Goal: Information Seeking & Learning: Learn about a topic

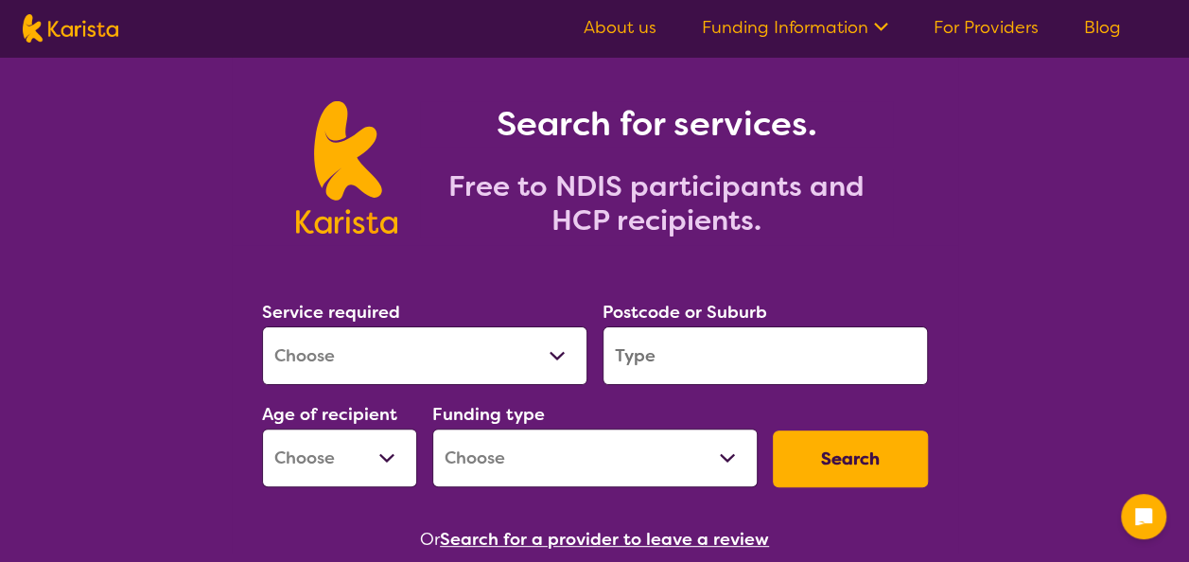
scroll to position [95, 0]
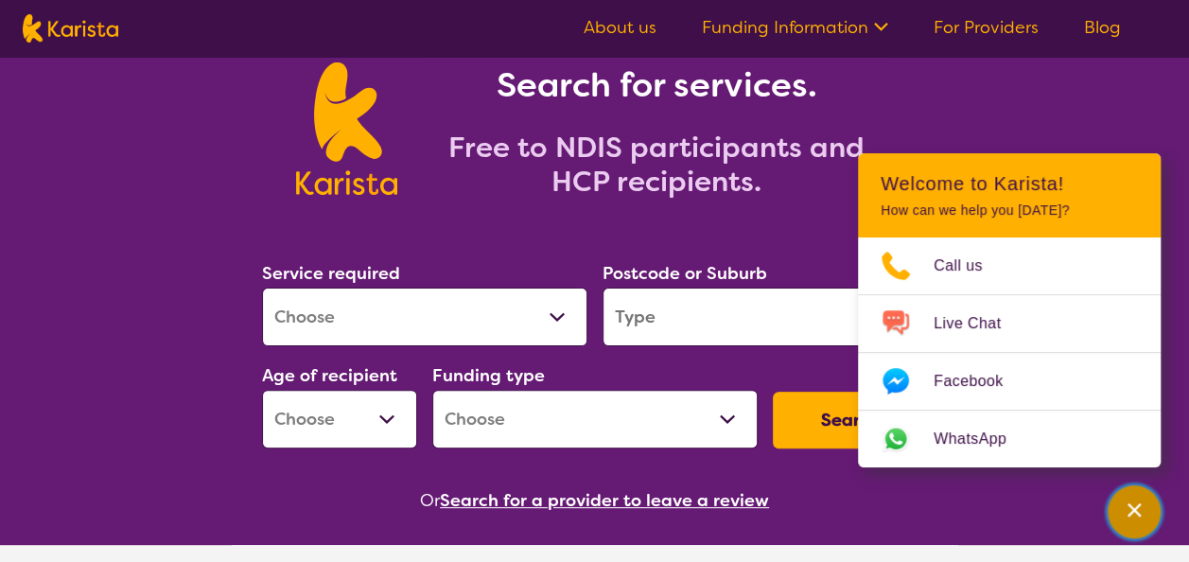
click at [1134, 505] on icon "Channel Menu" at bounding box center [1133, 509] width 19 height 19
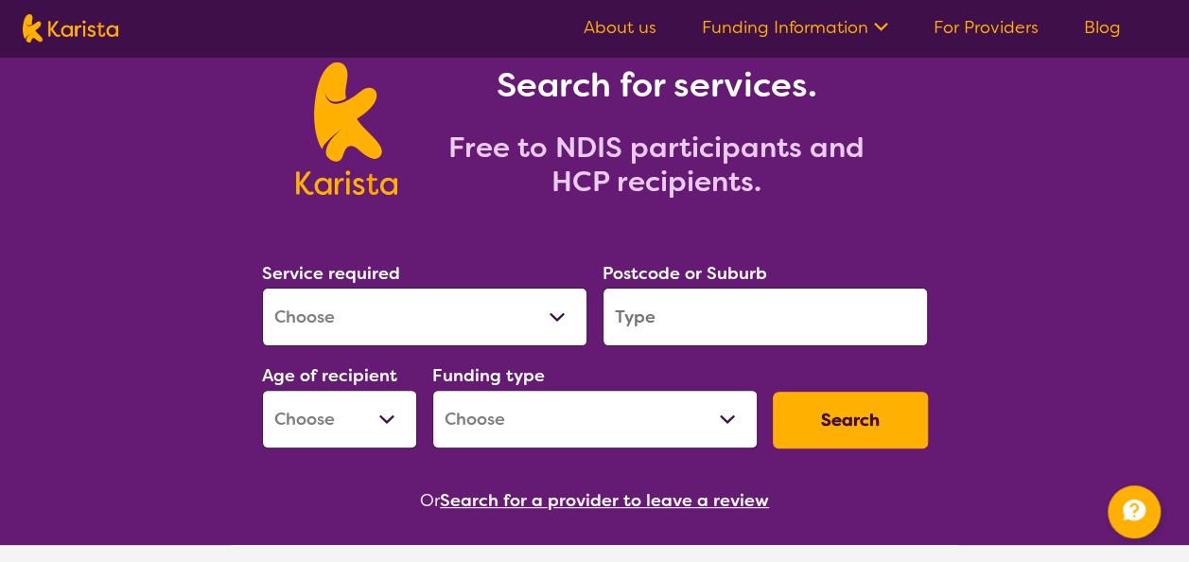
click at [471, 327] on select "Allied Health Assistant Assessment (ADHD or Autism) Behaviour support Counselli…" at bounding box center [424, 316] width 325 height 59
select select "[MEDICAL_DATA]"
click at [262, 287] on select "Allied Health Assistant Assessment (ADHD or Autism) Behaviour support Counselli…" at bounding box center [424, 316] width 325 height 59
click at [646, 316] on input "search" at bounding box center [764, 316] width 325 height 59
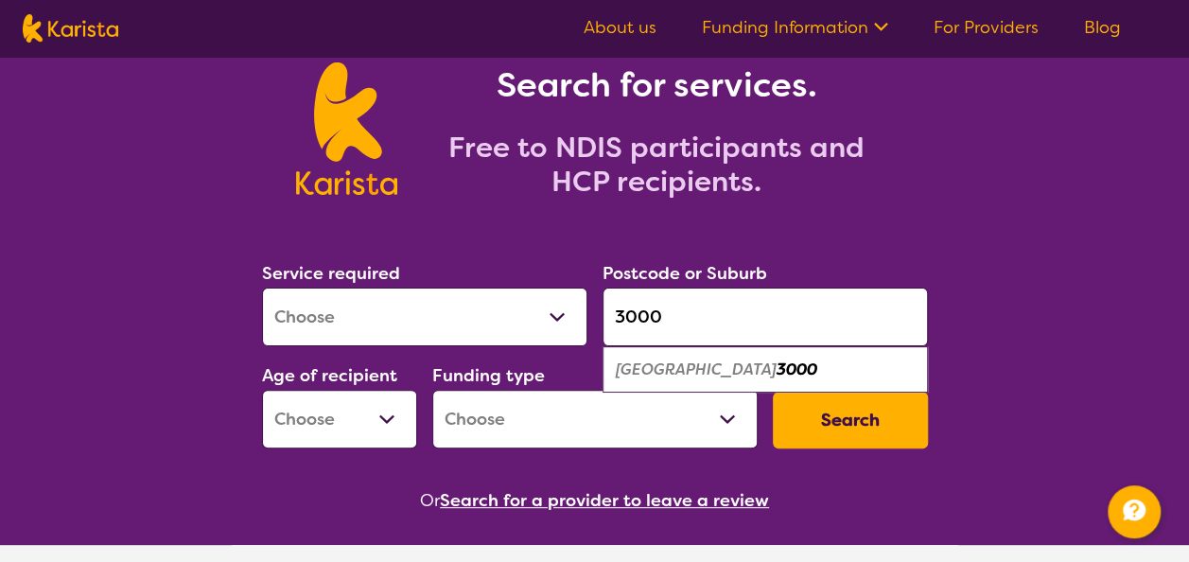
type input "3000"
click at [776, 359] on em "3000" at bounding box center [796, 369] width 41 height 20
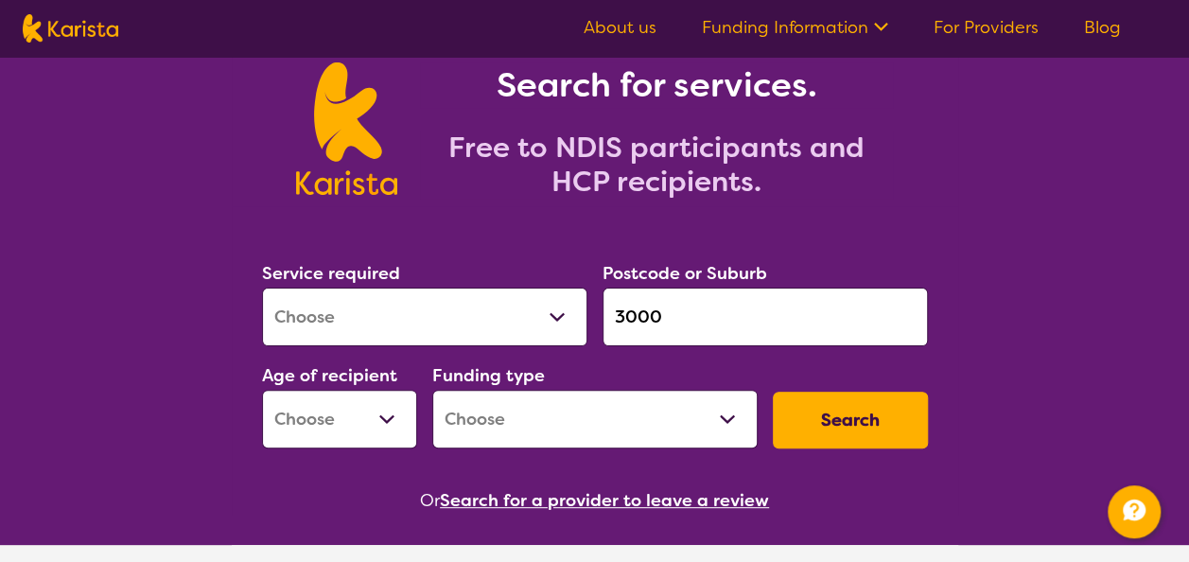
click at [384, 426] on select "Early Childhood - 0 to 9 Child - 10 to 11 Adolescent - 12 to 17 Adult - 18 to 6…" at bounding box center [339, 419] width 155 height 59
click at [262, 390] on select "Early Childhood - 0 to 9 Child - 10 to 11 Adolescent - 12 to 17 Adult - 18 to 6…" at bounding box center [339, 419] width 155 height 59
click at [352, 427] on select "Early Childhood - 0 to 9 Child - 10 to 11 Adolescent - 12 to 17 Adult - 18 to 6…" at bounding box center [339, 419] width 155 height 59
select select "AD"
click at [262, 390] on select "Early Childhood - 0 to 9 Child - 10 to 11 Adolescent - 12 to 17 Adult - 18 to 6…" at bounding box center [339, 419] width 155 height 59
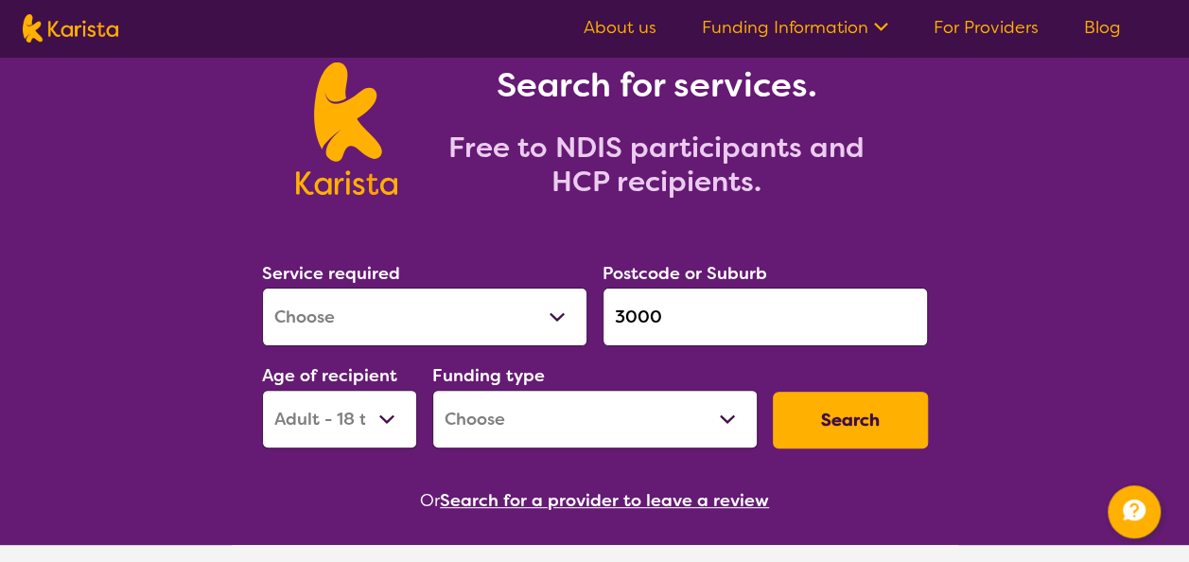
click at [494, 403] on select "Home Care Package (HCP) National Disability Insurance Scheme (NDIS) I don't know" at bounding box center [594, 419] width 325 height 59
select select "NDIS"
click at [432, 390] on select "Home Care Package (HCP) National Disability Insurance Scheme (NDIS) I don't know" at bounding box center [594, 419] width 325 height 59
click at [832, 410] on button "Search" at bounding box center [850, 419] width 155 height 57
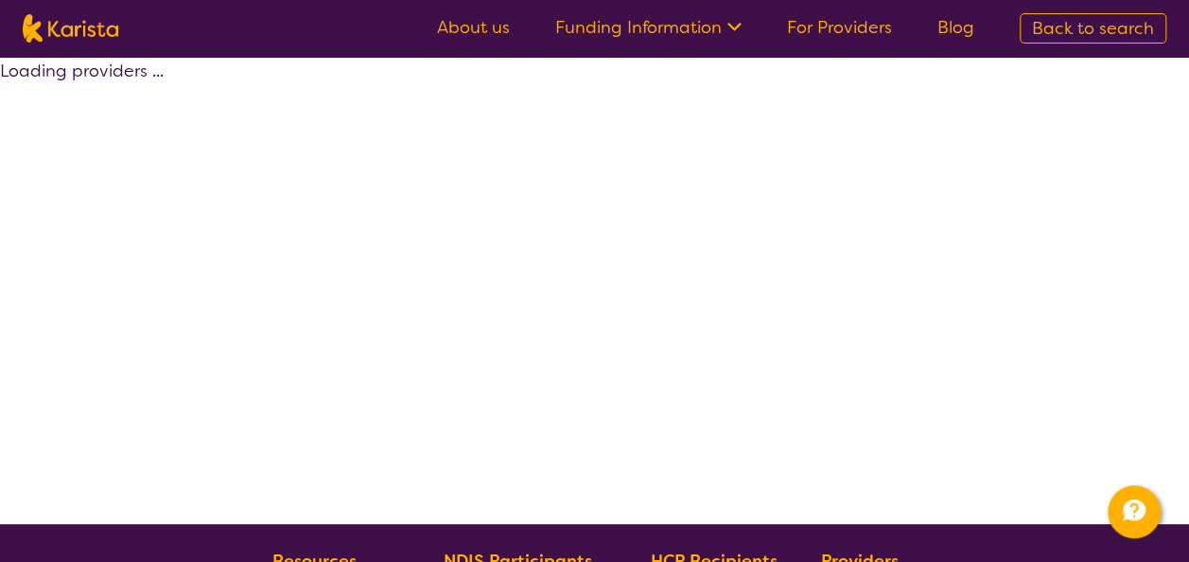
select select "by_score"
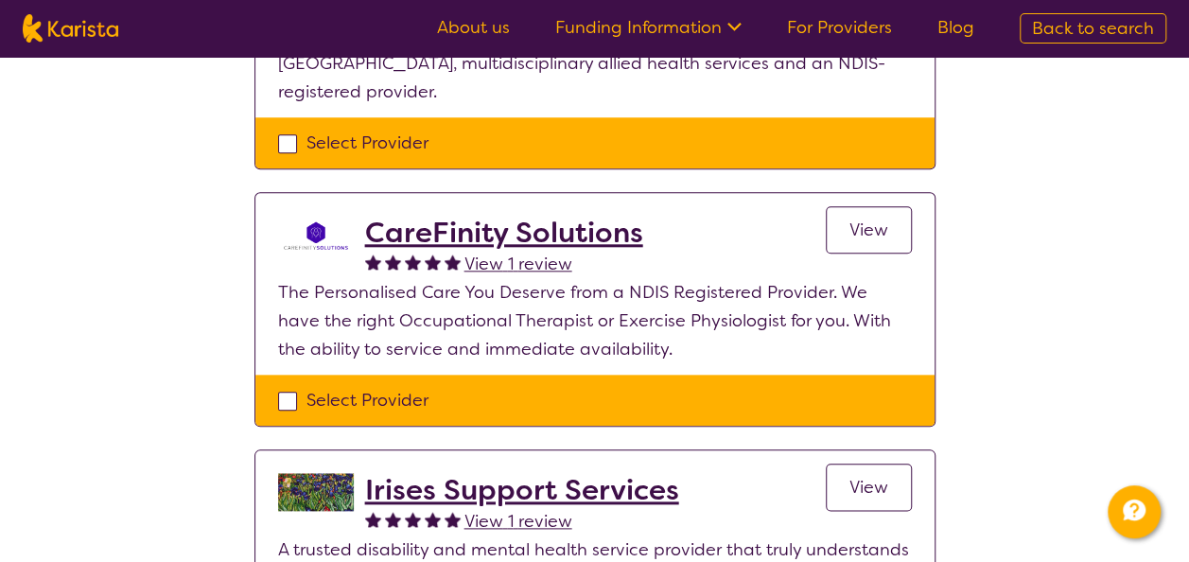
scroll to position [946, 0]
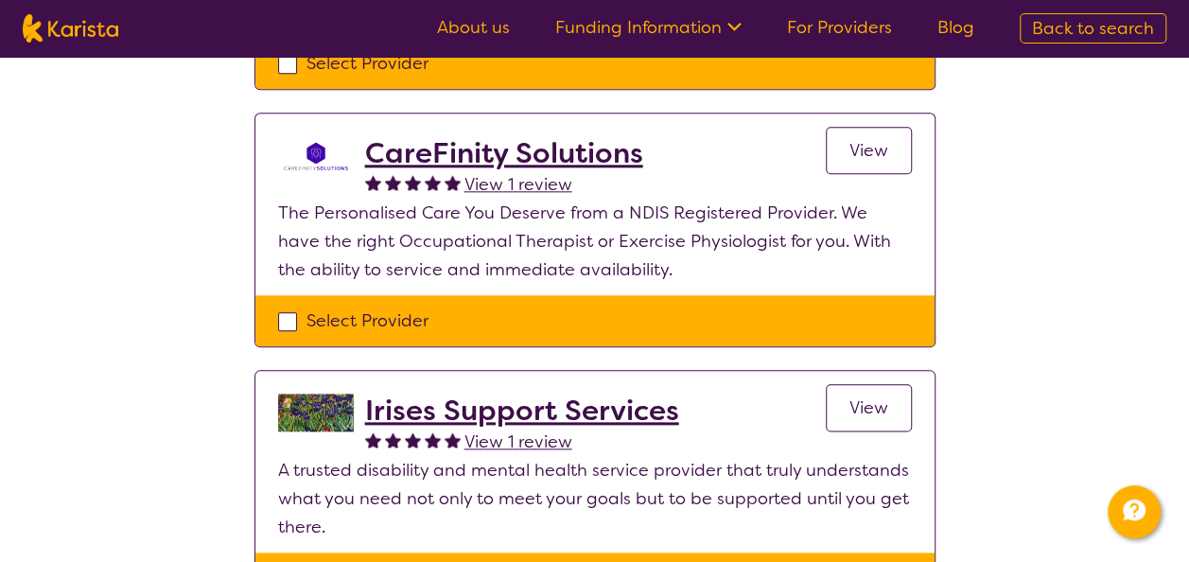
click at [1083, 26] on span "Back to search" at bounding box center [1093, 28] width 122 height 23
select select "[MEDICAL_DATA]"
select select "AD"
select select "NDIS"
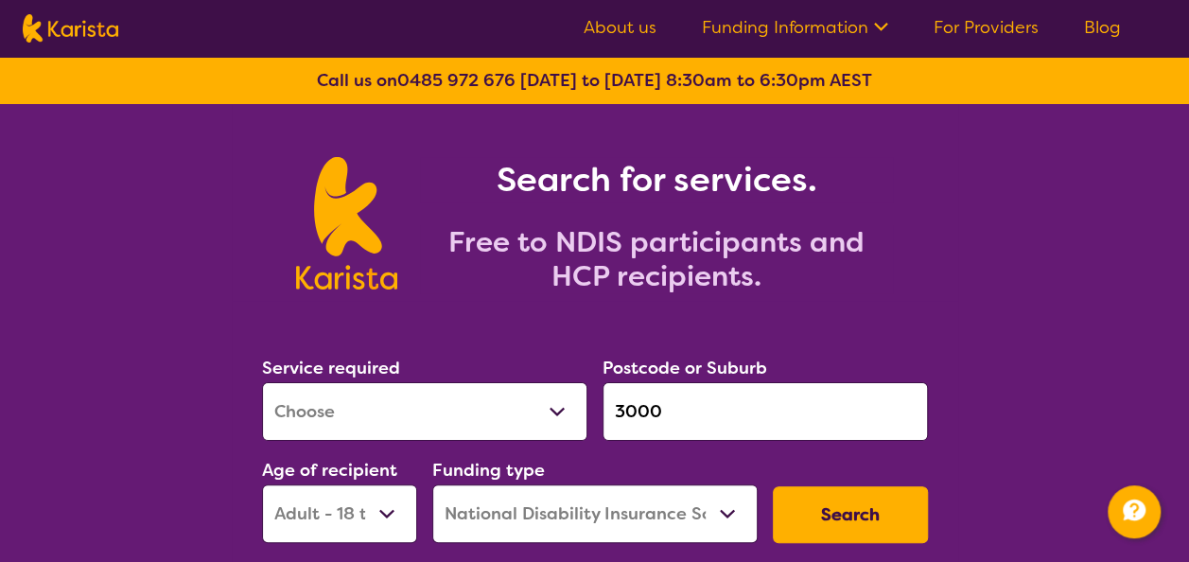
drag, startPoint x: 677, startPoint y: 415, endPoint x: 589, endPoint y: 415, distance: 87.9
click at [589, 415] on div "Service required Allied Health Assistant Assessment (ADHD or Autism) Behaviour …" at bounding box center [594, 448] width 681 height 204
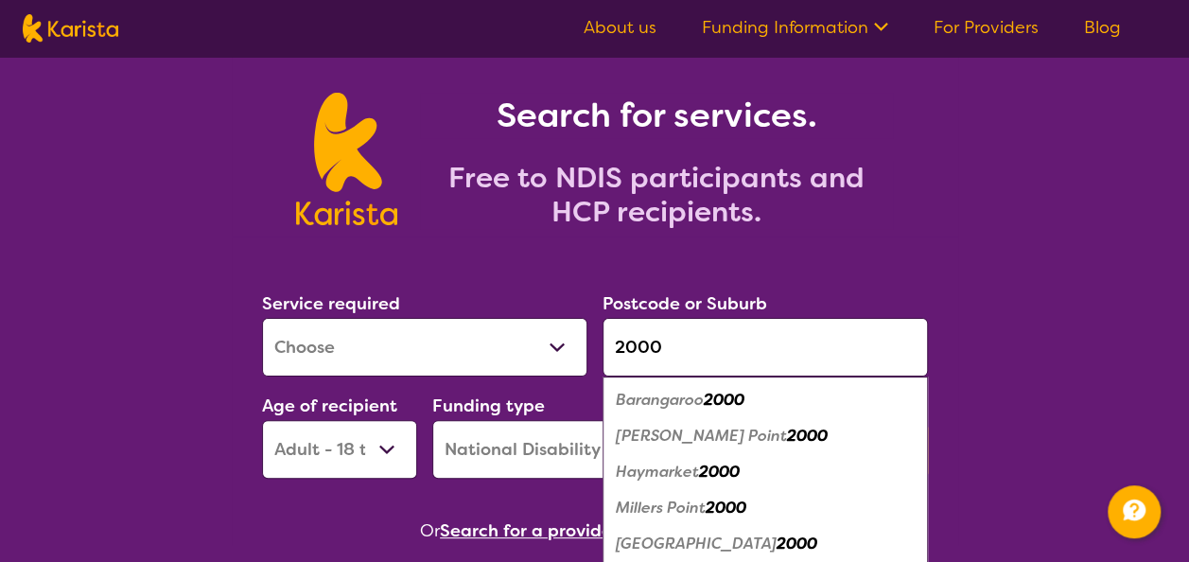
scroll to position [95, 0]
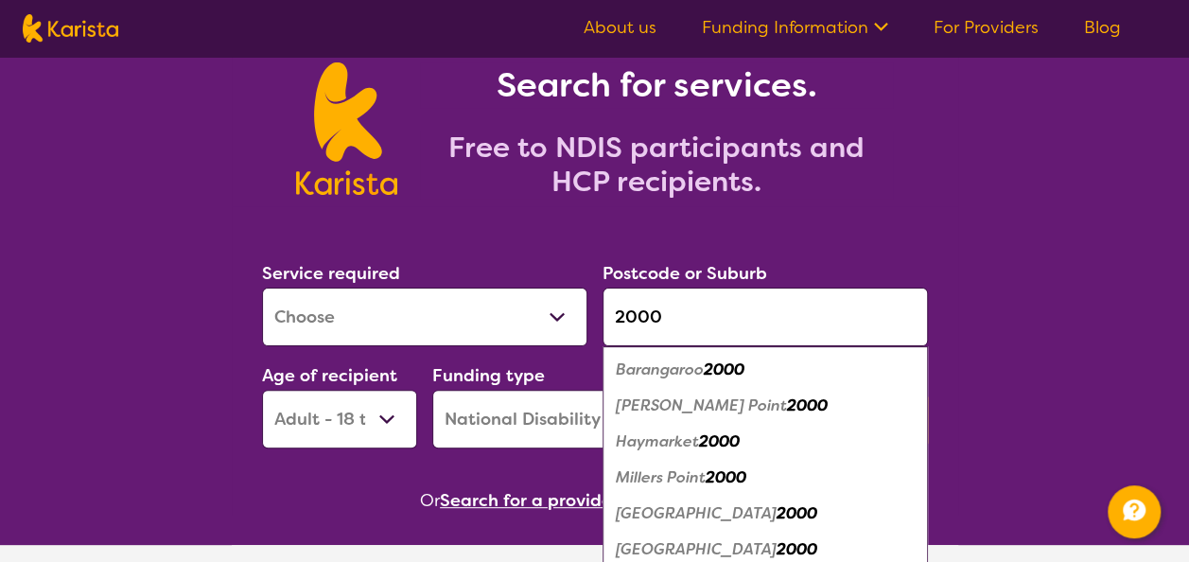
type input "2000"
click at [776, 546] on em "2000" at bounding box center [796, 549] width 41 height 20
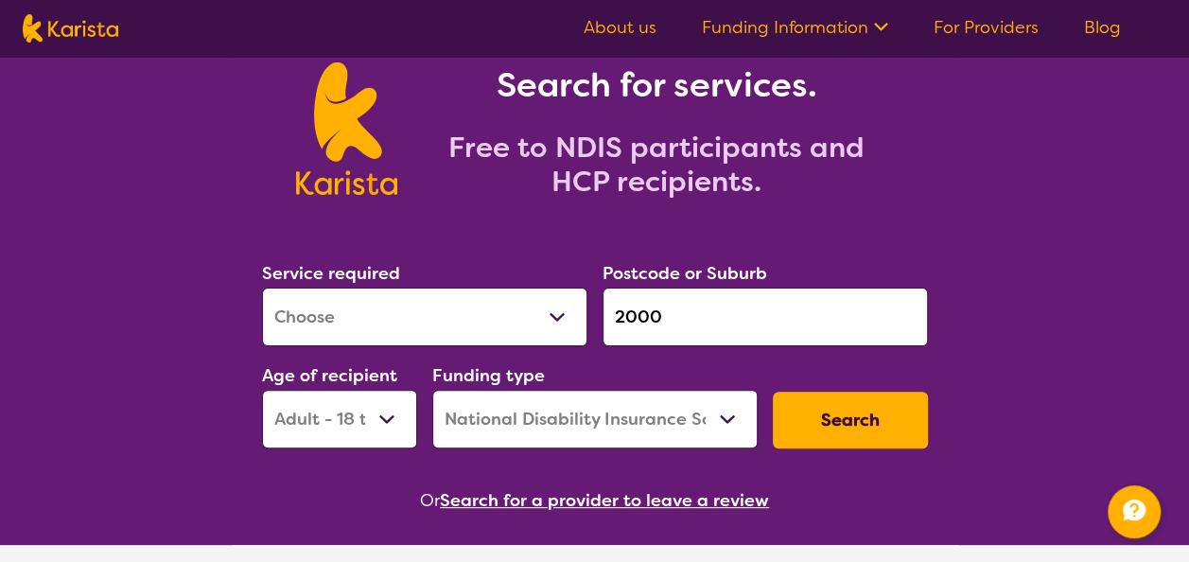
click at [824, 413] on button "Search" at bounding box center [850, 419] width 155 height 57
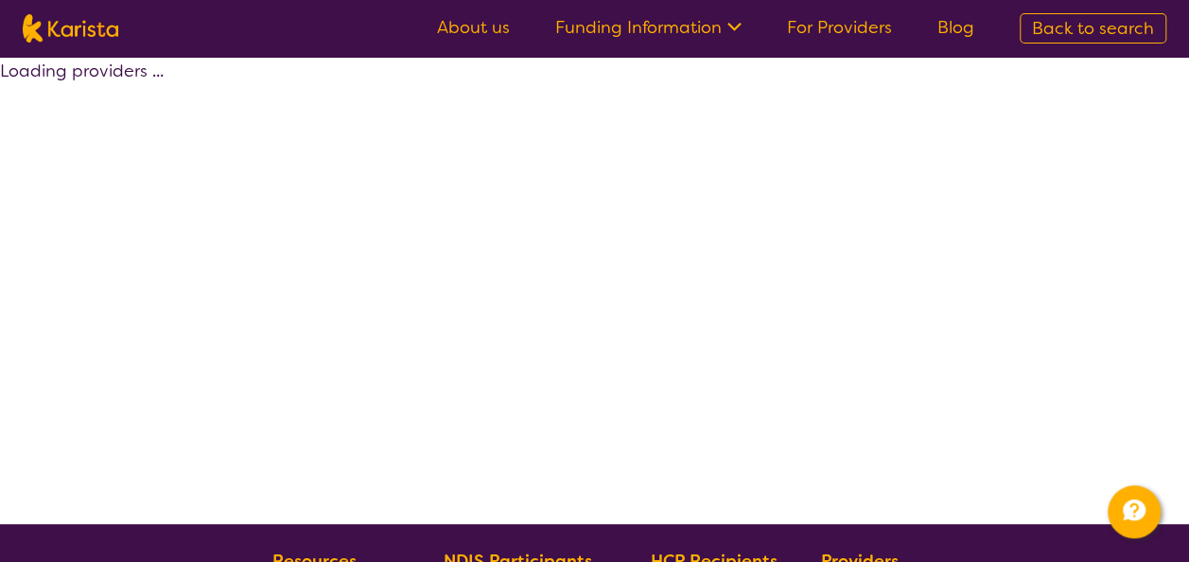
select select "by_score"
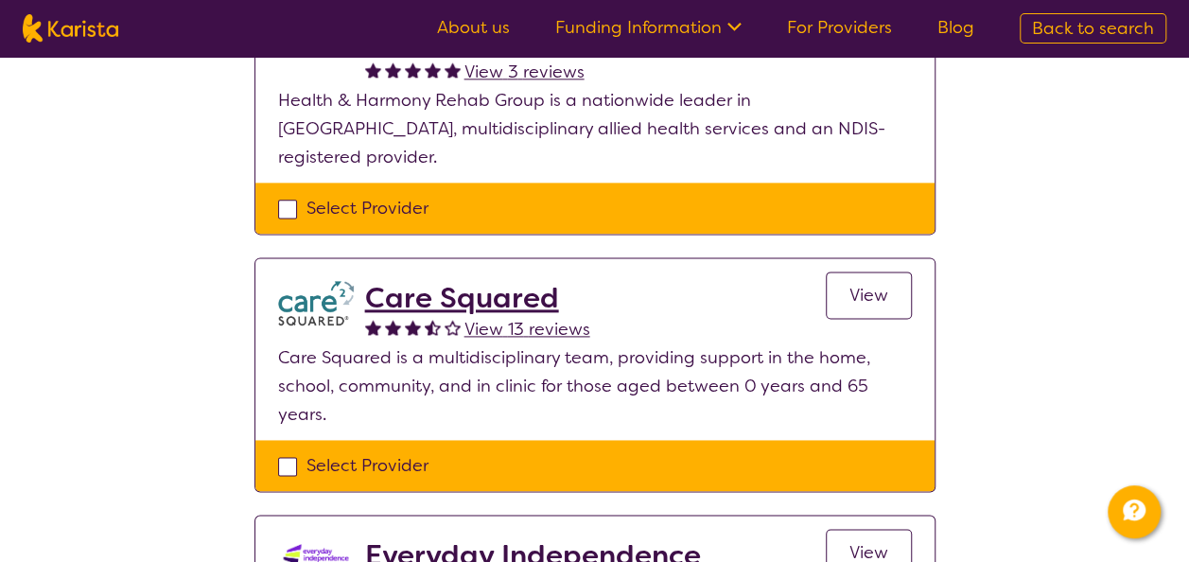
scroll to position [1135, 0]
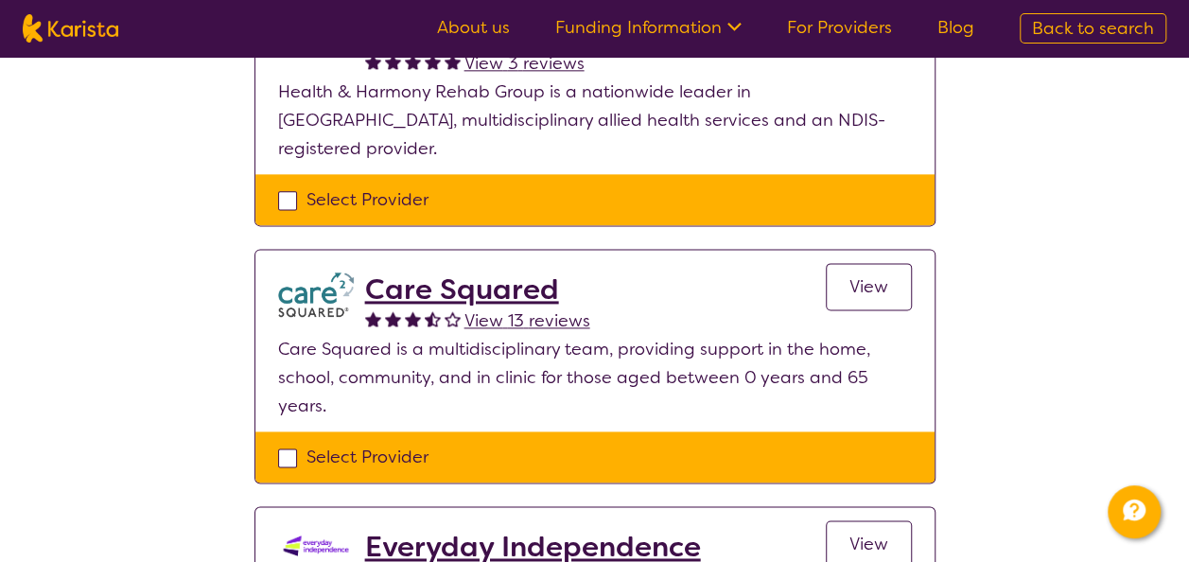
click at [462, 272] on h2 "Care Squared" at bounding box center [477, 289] width 225 height 34
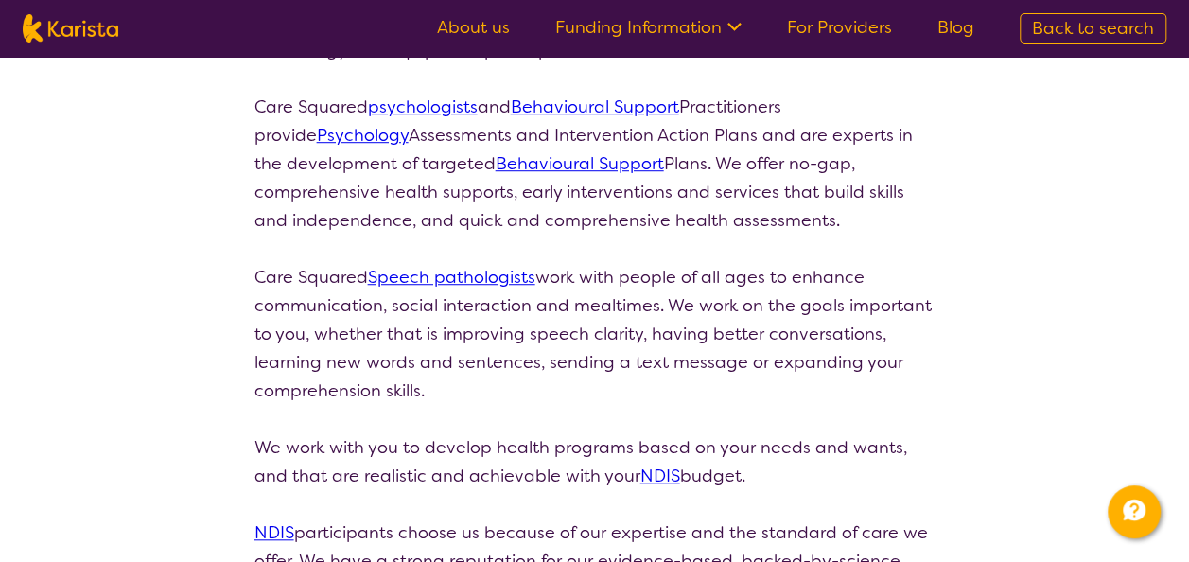
scroll to position [378, 0]
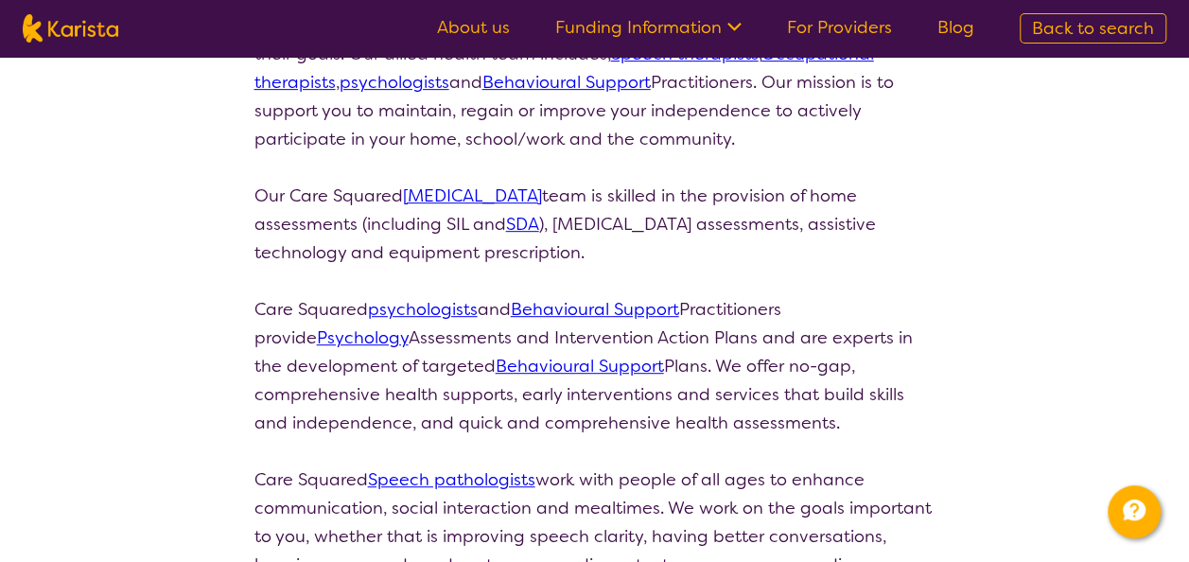
click at [1086, 19] on span "Back to search" at bounding box center [1093, 28] width 122 height 23
select select "[MEDICAL_DATA]"
select select "AD"
select select "NDIS"
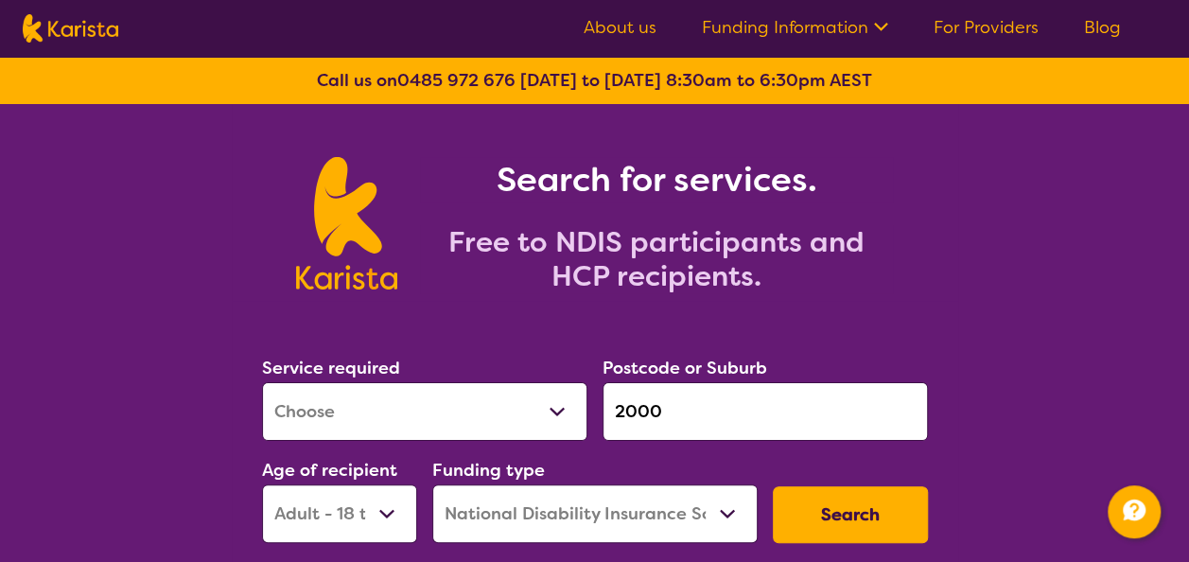
click at [554, 410] on select "Allied Health Assistant Assessment (ADHD or Autism) Behaviour support Counselli…" at bounding box center [424, 411] width 325 height 59
select select "NDIS Plan management"
click at [262, 382] on select "Allied Health Assistant Assessment (ADHD or Autism) Behaviour support Counselli…" at bounding box center [424, 411] width 325 height 59
click at [826, 503] on button "Search" at bounding box center [850, 514] width 155 height 57
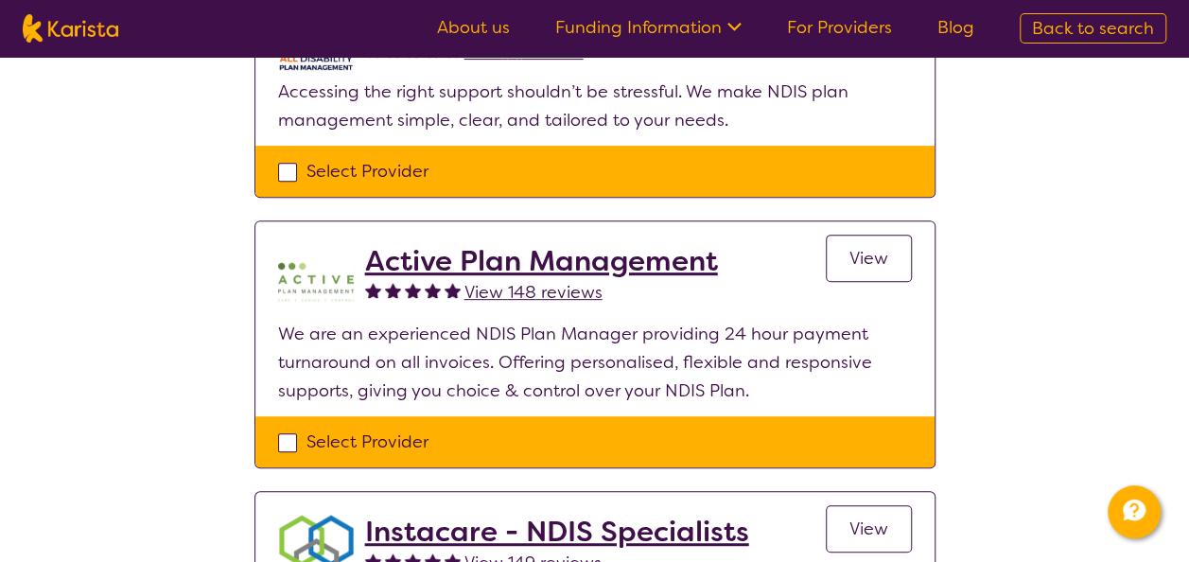
scroll to position [95, 0]
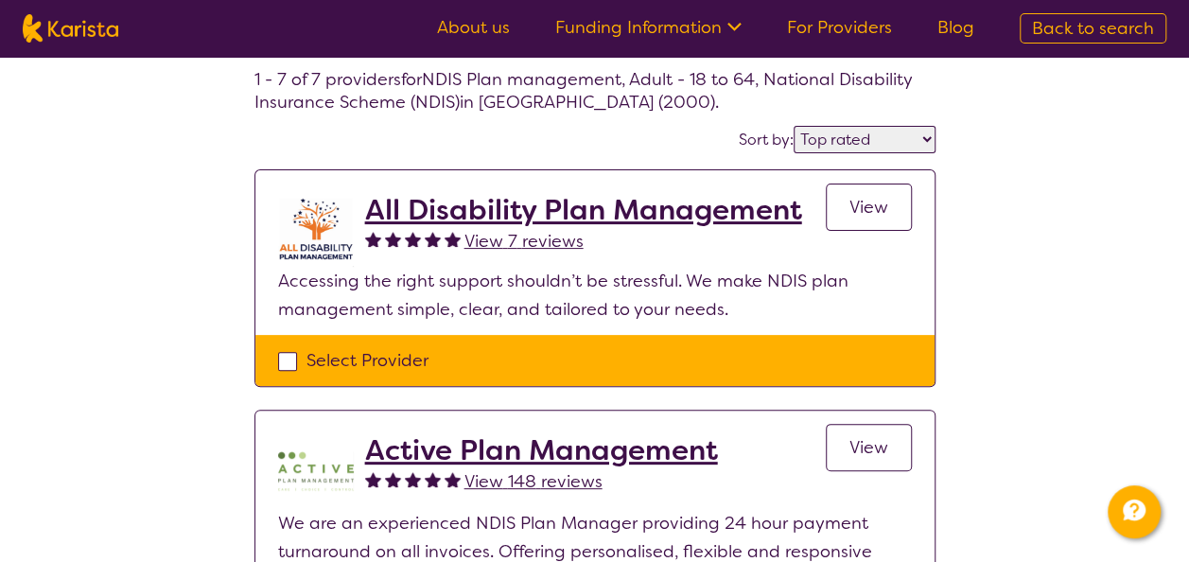
click at [926, 142] on select "Highly reviewed Top rated" at bounding box center [864, 139] width 142 height 27
click at [795, 126] on select "Highly reviewed Top rated" at bounding box center [864, 139] width 142 height 27
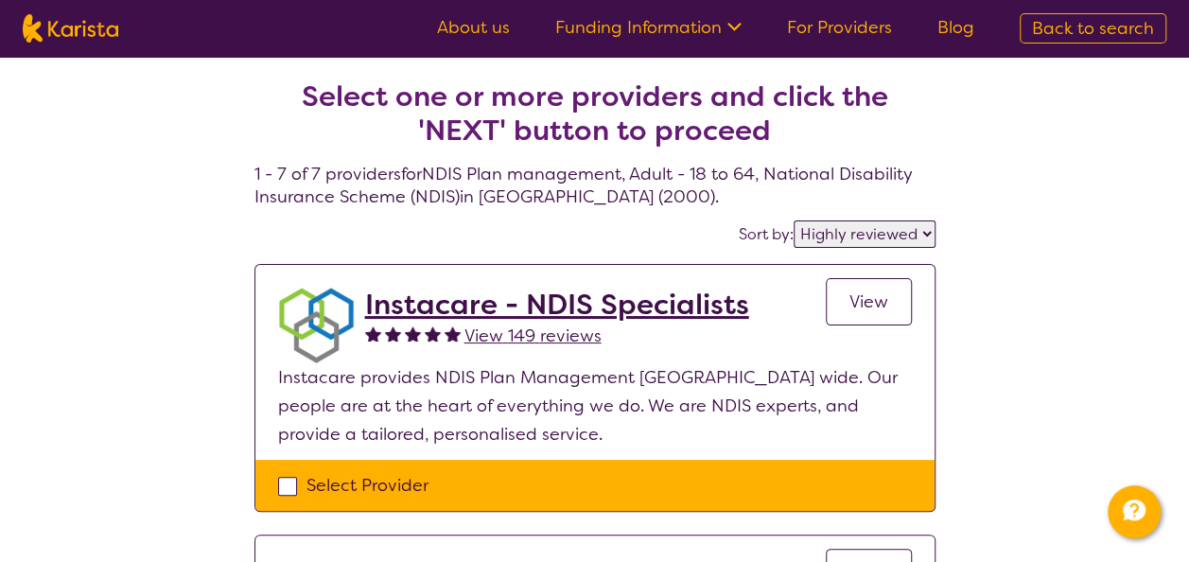
click at [912, 229] on select "Highly reviewed Top rated" at bounding box center [864, 233] width 142 height 27
select select "by_score"
click at [795, 220] on select "Highly reviewed Top rated" at bounding box center [864, 233] width 142 height 27
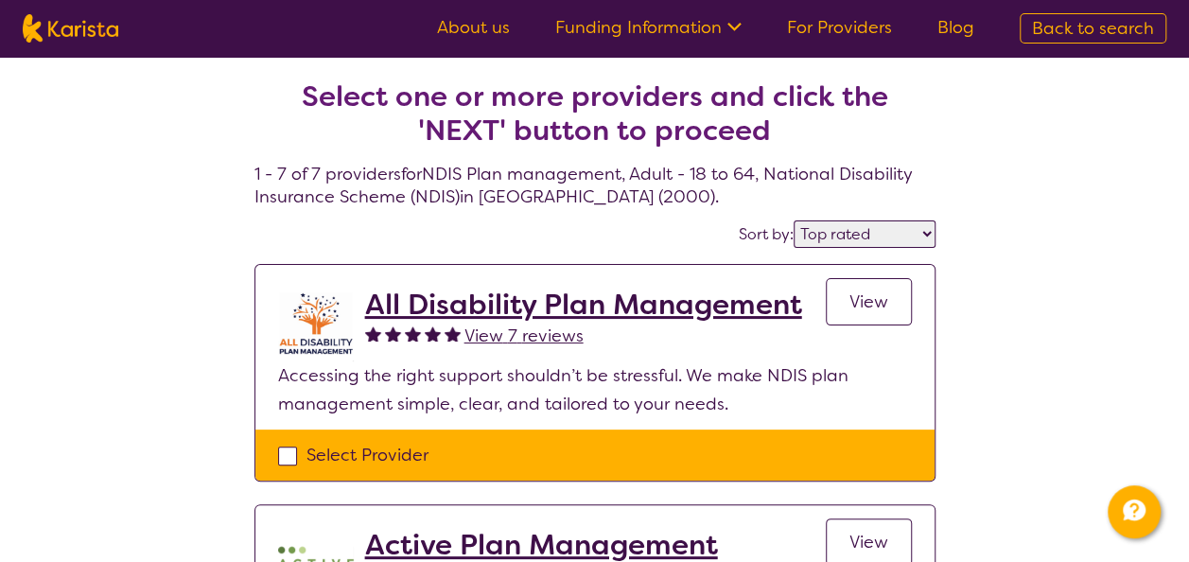
click at [1067, 26] on span "Back to search" at bounding box center [1093, 28] width 122 height 23
select select "NDIS Plan management"
select select "AD"
select select "NDIS"
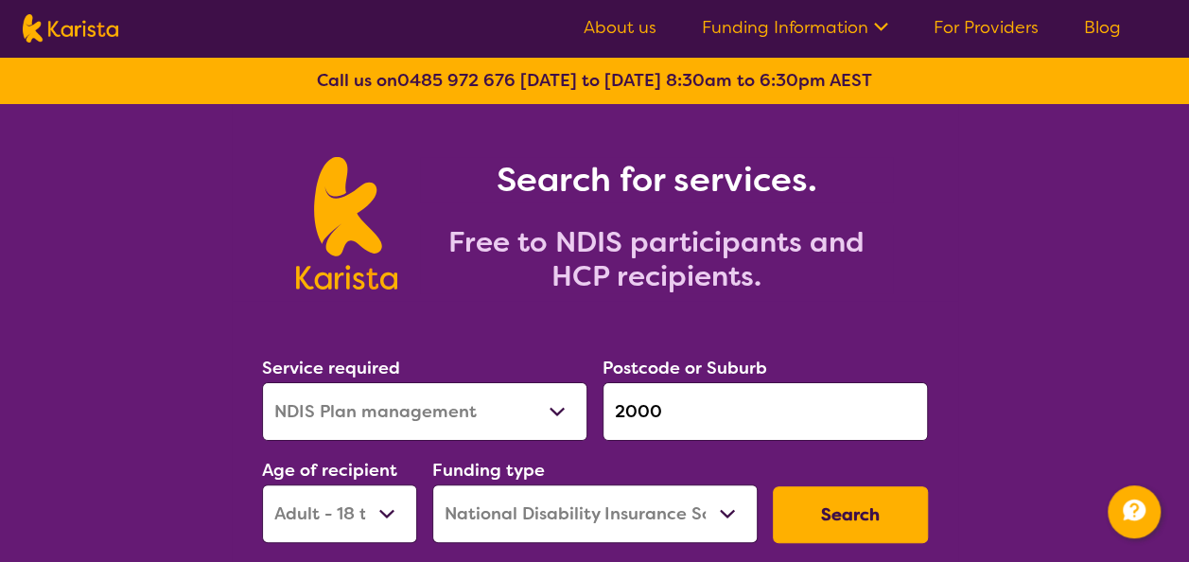
click at [760, 22] on link "Funding Information" at bounding box center [795, 27] width 186 height 23
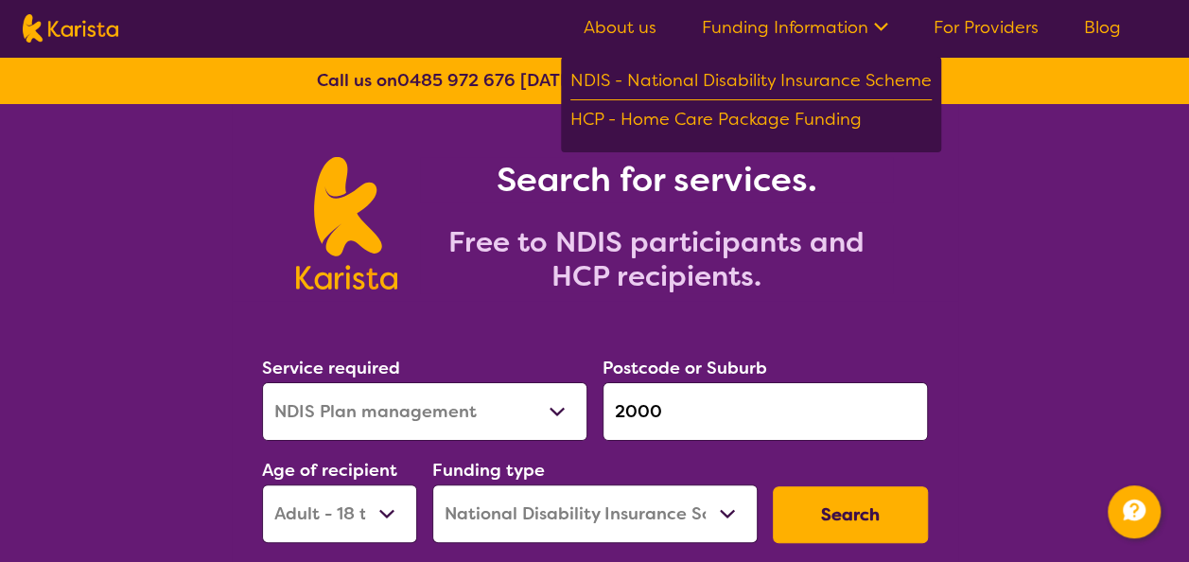
click at [609, 27] on link "About us" at bounding box center [619, 27] width 73 height 23
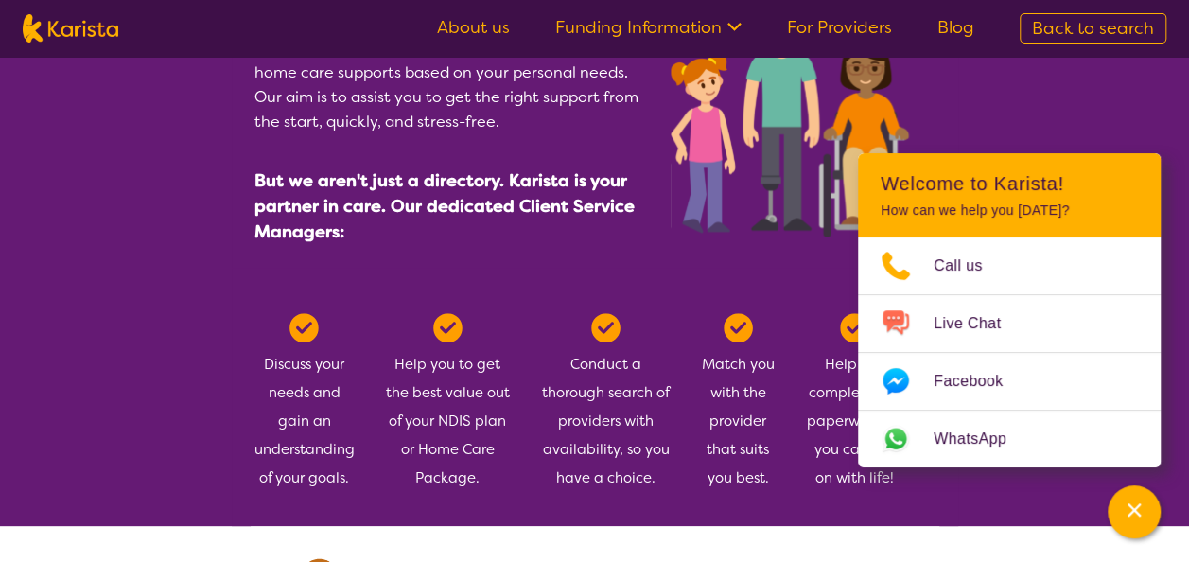
scroll to position [756, 0]
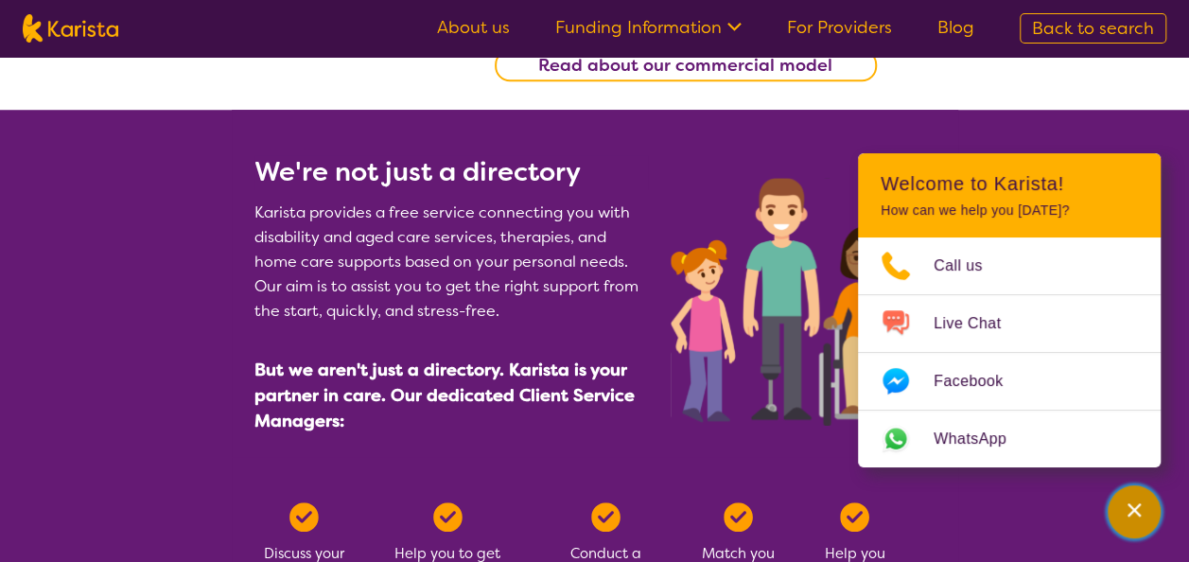
click at [1121, 511] on div "Channel Menu" at bounding box center [1134, 512] width 38 height 42
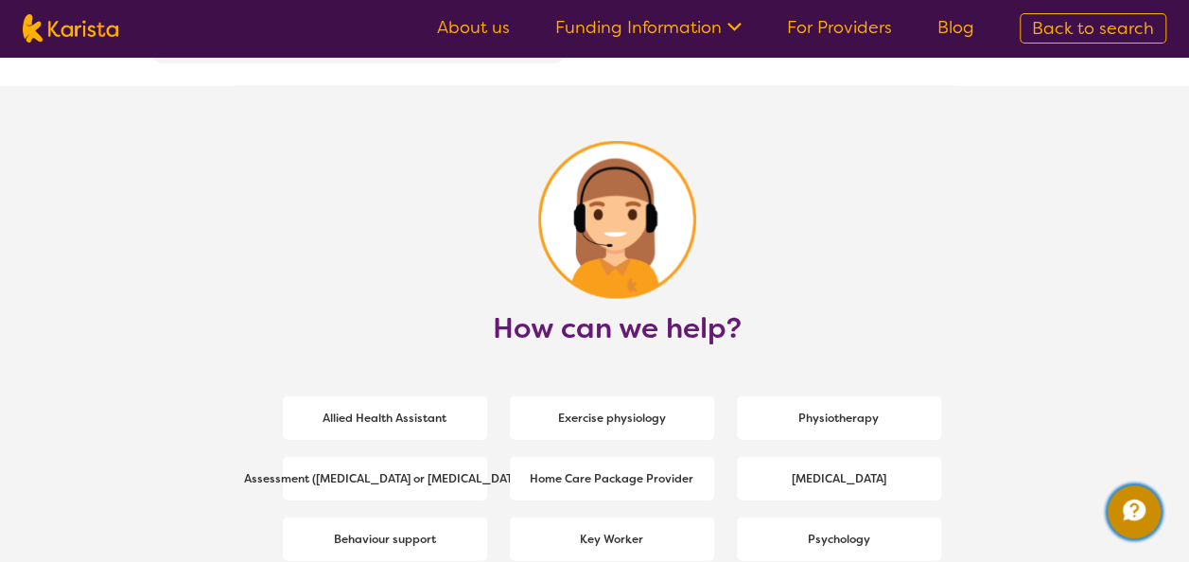
scroll to position [2459, 0]
